Goal: Information Seeking & Learning: Learn about a topic

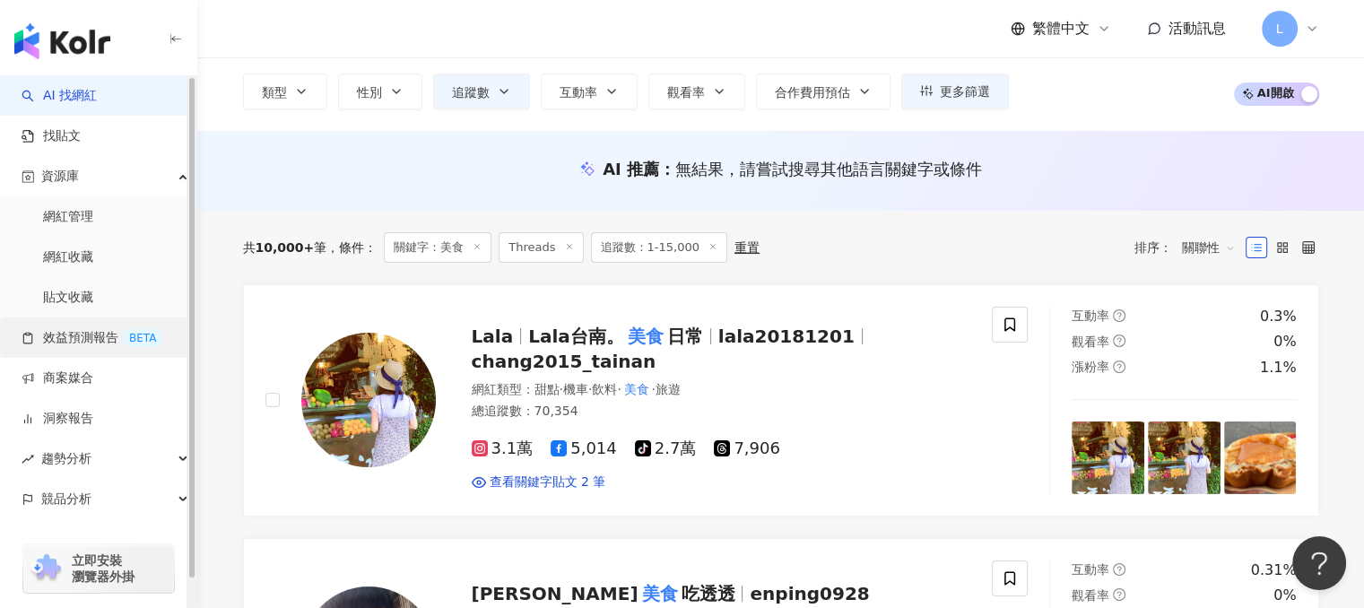
click at [109, 343] on link "效益預測報告 BETA" at bounding box center [93, 338] width 142 height 18
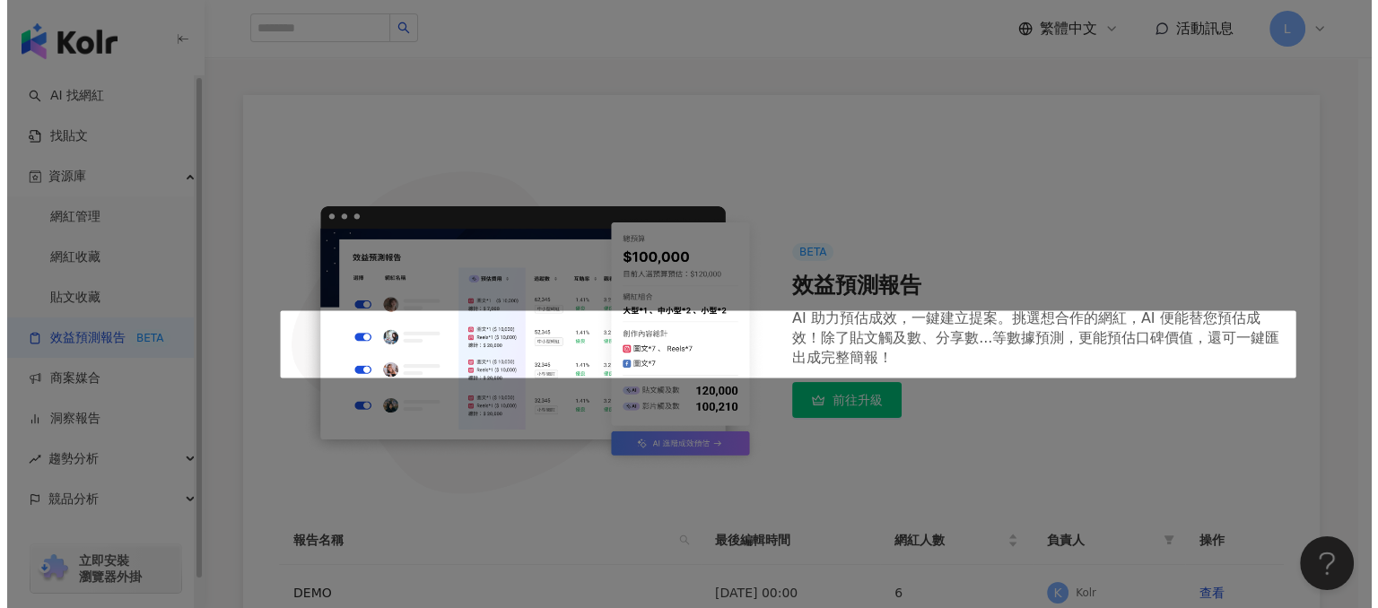
scroll to position [356, 0]
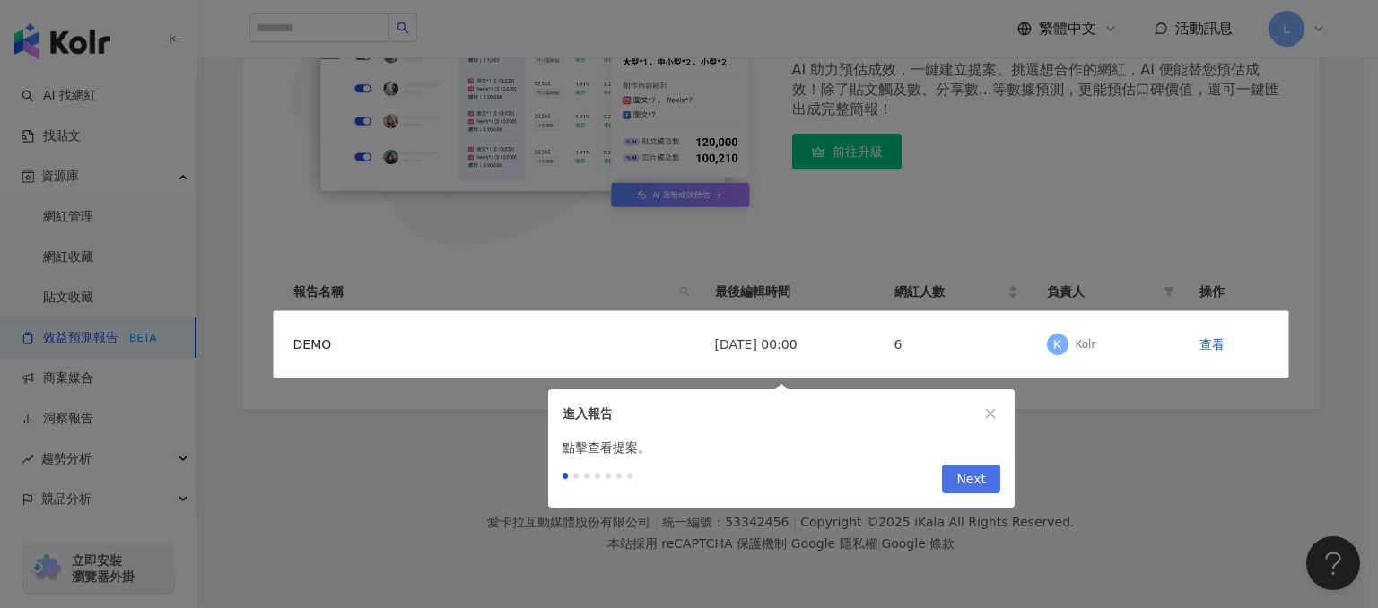
click at [982, 480] on span "Next" at bounding box center [971, 480] width 30 height 29
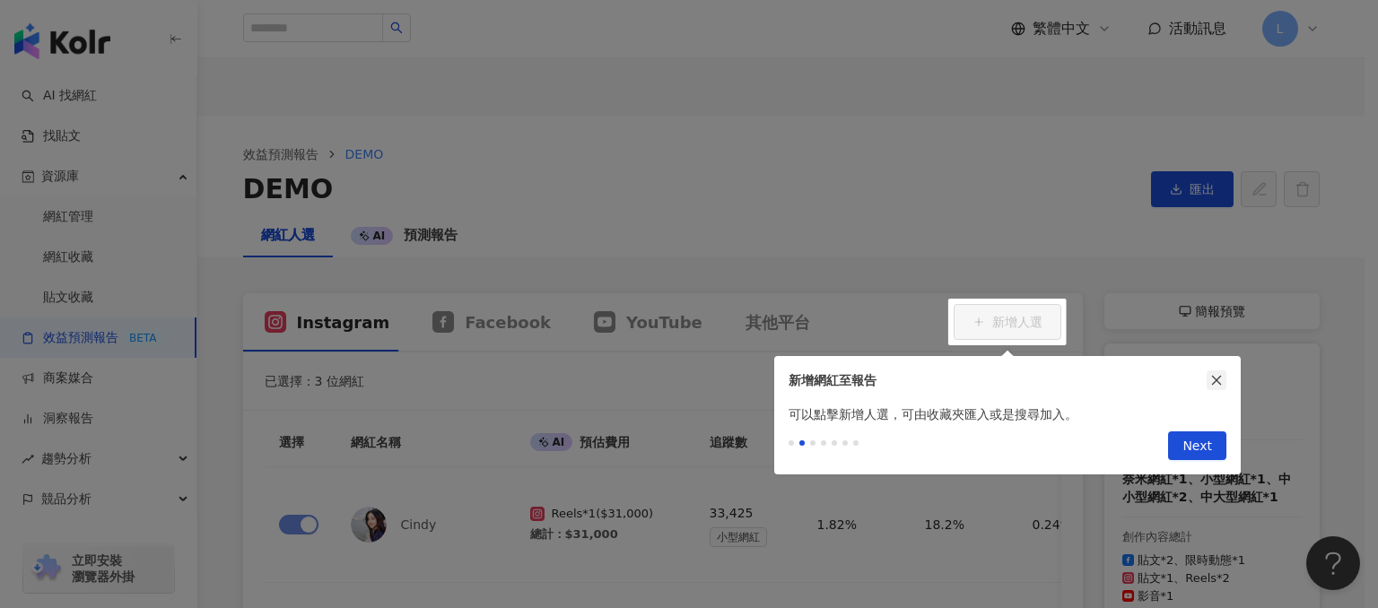
click at [1210, 382] on icon "close" at bounding box center [1216, 380] width 13 height 13
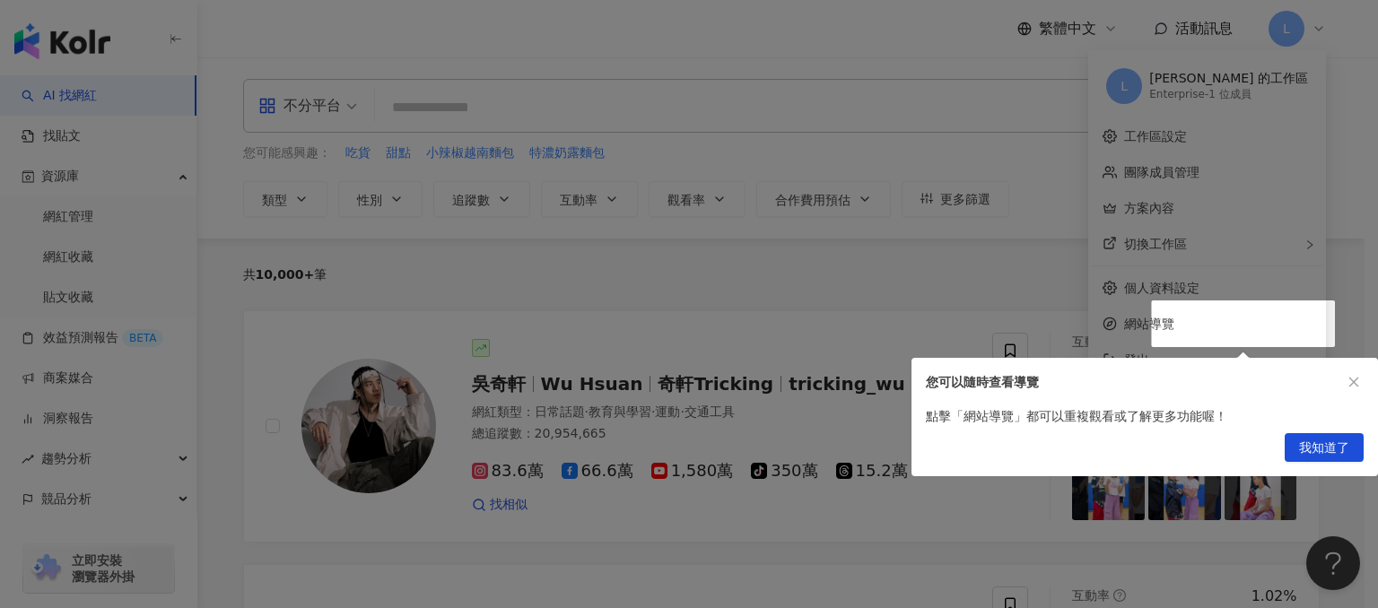
click at [657, 155] on div at bounding box center [689, 304] width 1378 height 608
click at [1355, 380] on icon "close" at bounding box center [1354, 383] width 10 height 10
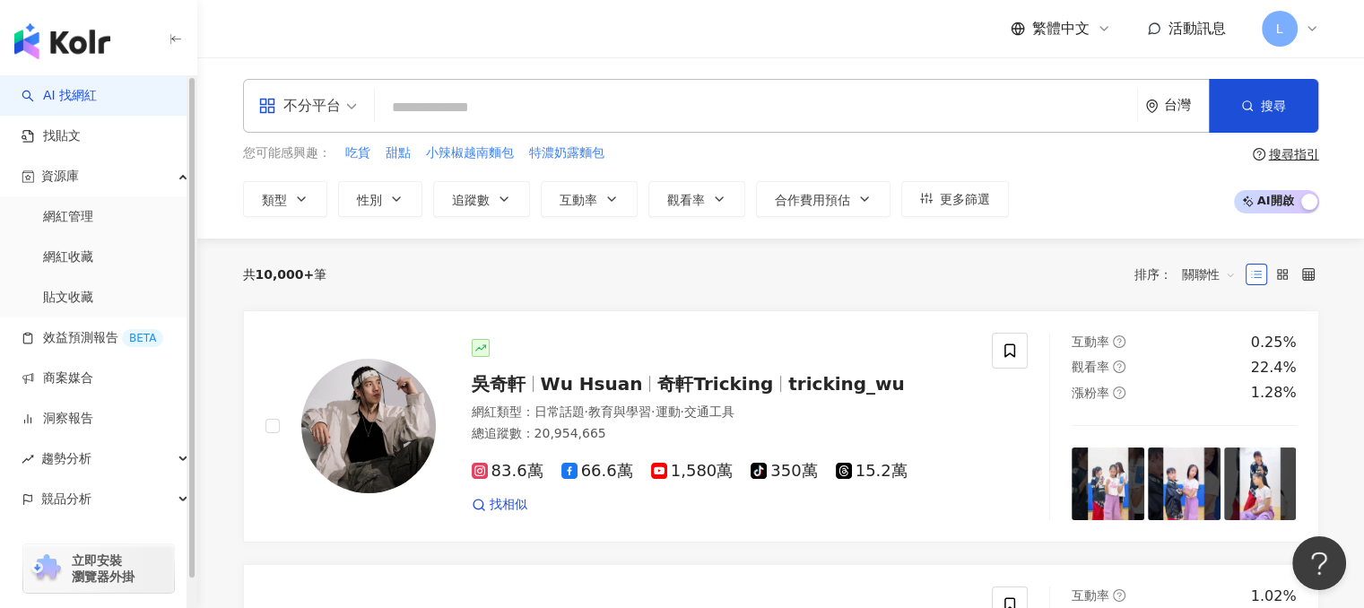
click at [92, 94] on link "AI 找網紅" at bounding box center [59, 96] width 75 height 18
click at [646, 51] on div "繁體中文 活動訊息 L" at bounding box center [781, 28] width 1076 height 57
